Goal: Navigation & Orientation: Find specific page/section

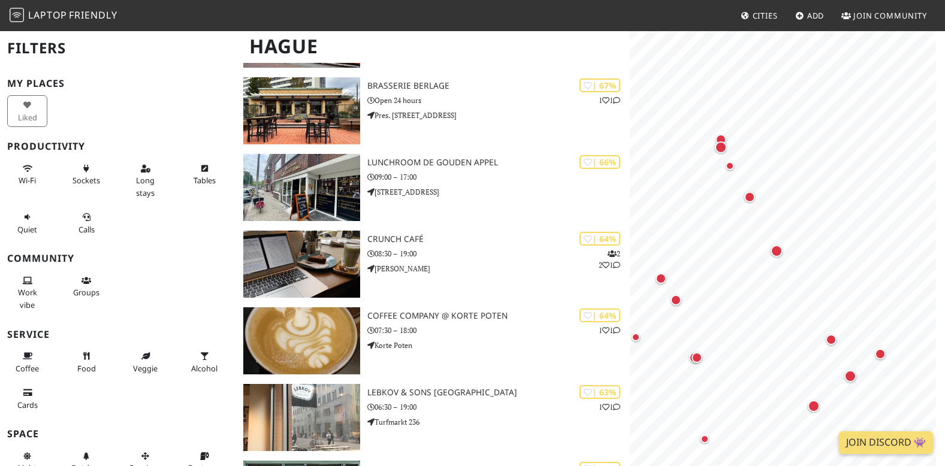
scroll to position [1276, 0]
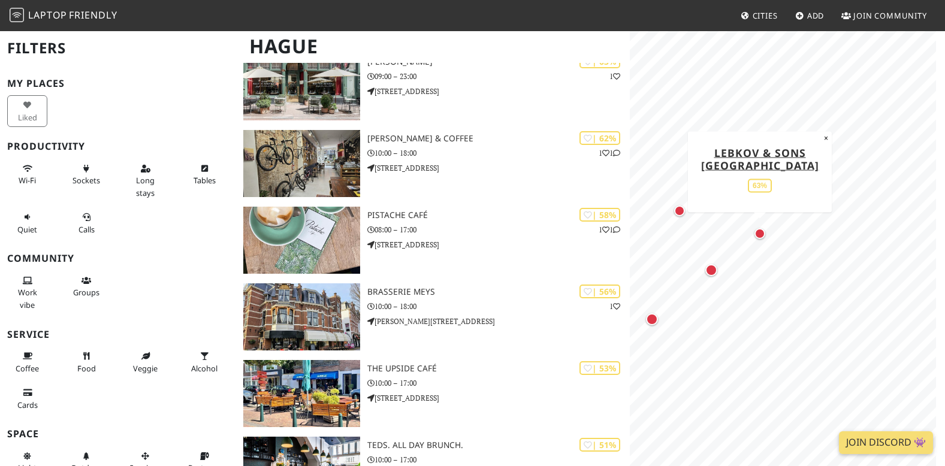
click at [760, 235] on div "Map marker" at bounding box center [759, 233] width 11 height 11
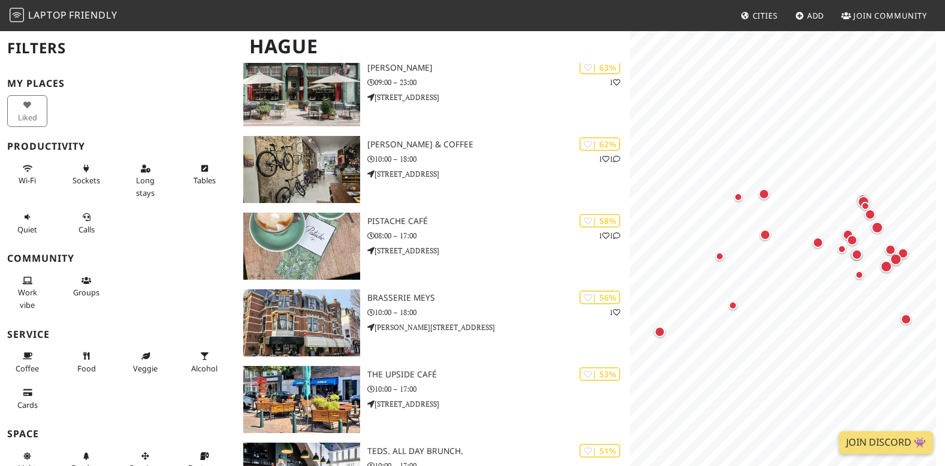
scroll to position [1276, 0]
